Goal: Navigation & Orientation: Understand site structure

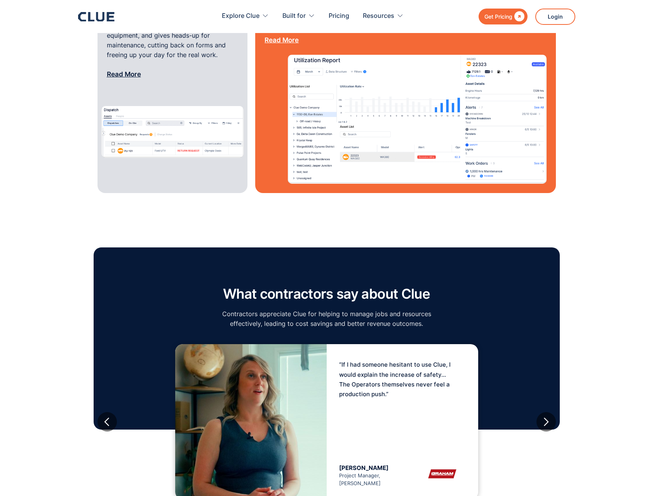
scroll to position [3376, 0]
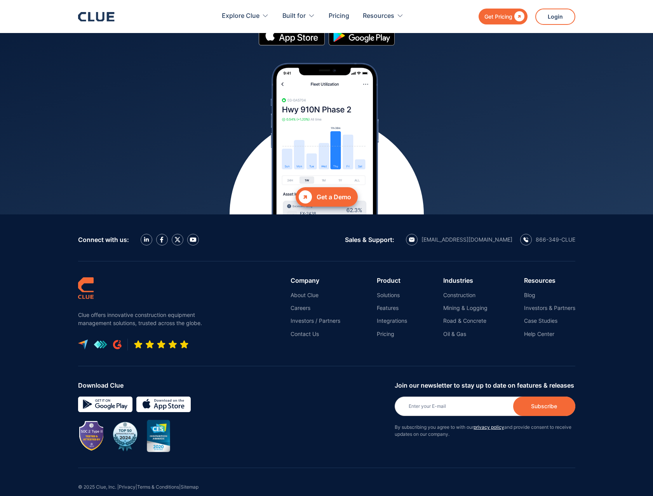
drag, startPoint x: 330, startPoint y: 478, endPoint x: 293, endPoint y: 485, distance: 37.1
click at [323, 480] on div "© 2025 Clue, Inc. | Privacy | Terms & Conditions | Sitemap" at bounding box center [326, 489] width 497 height 42
click at [192, 484] on link "Sitemap" at bounding box center [190, 487] width 18 height 6
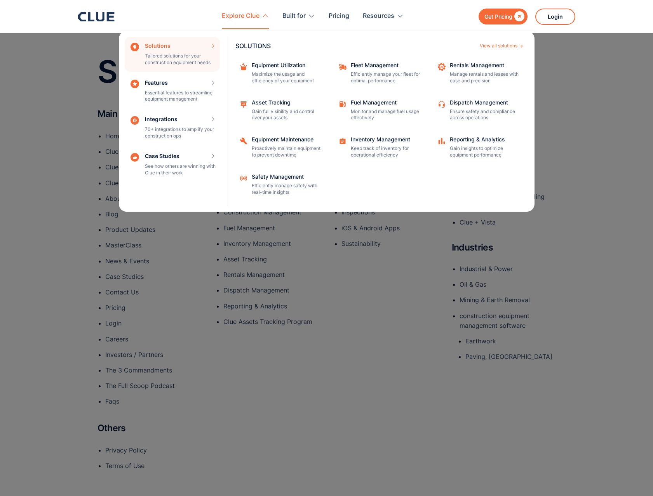
click at [248, 21] on div "Explore Clue" at bounding box center [241, 16] width 38 height 24
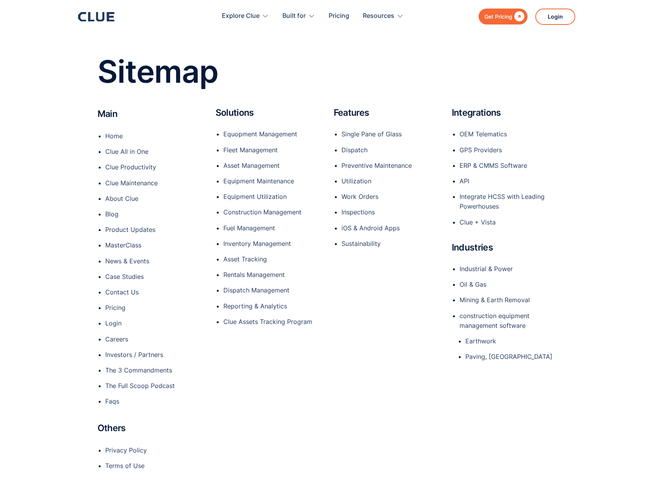
click at [111, 14] on icon at bounding box center [96, 16] width 37 height 9
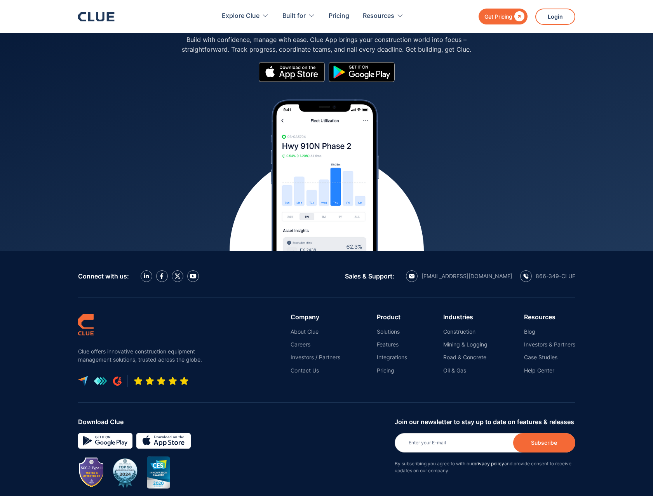
scroll to position [3376, 0]
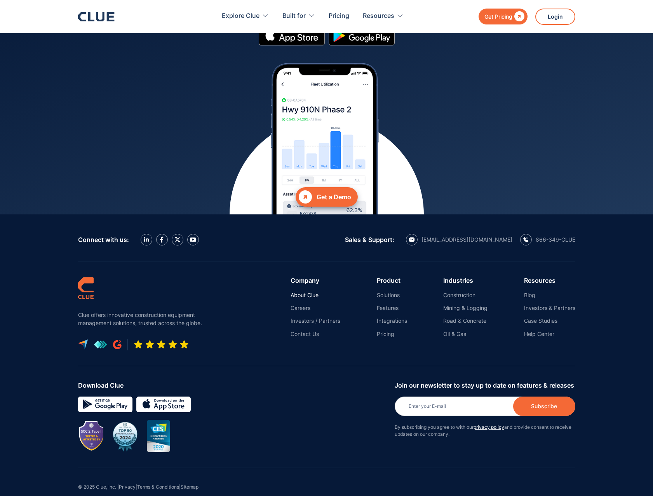
click at [311, 292] on link "About Clue" at bounding box center [316, 295] width 50 height 7
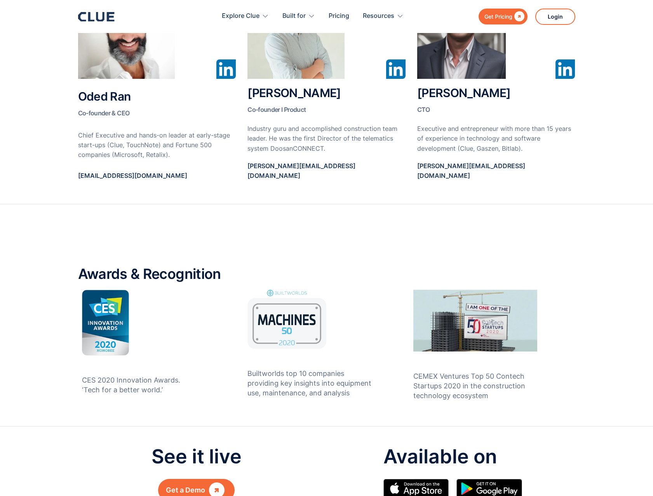
scroll to position [505, 0]
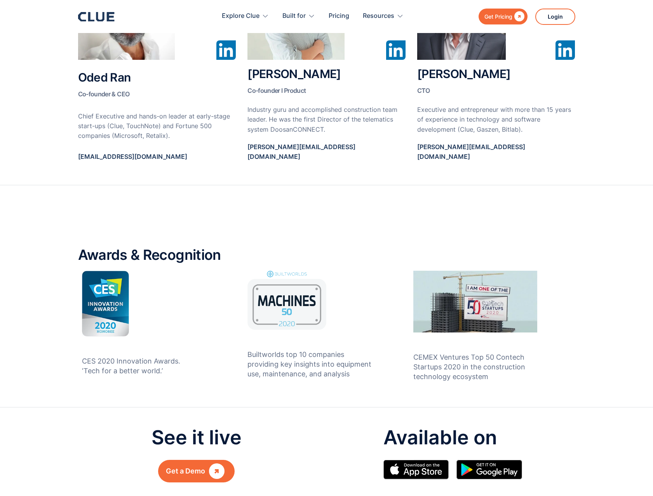
click at [220, 56] on img at bounding box center [225, 49] width 19 height 19
click at [425, 185] on section "Awards & Recognition CES 2020 Innovation Awards. ‘Tech for a better world.’ Bui…" at bounding box center [326, 296] width 653 height 222
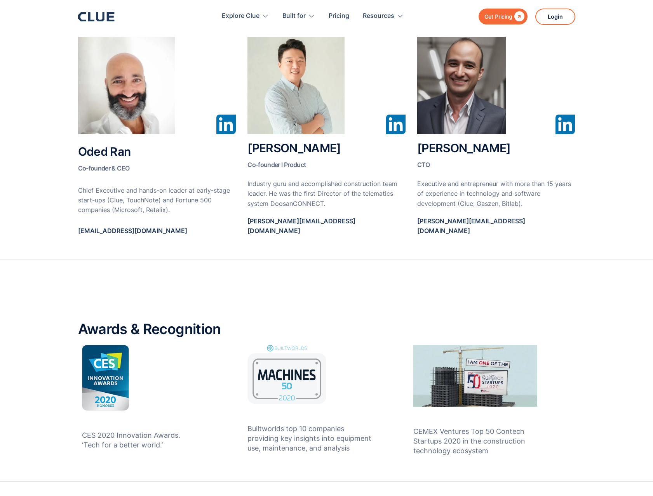
scroll to position [272, 0]
